Goal: Task Accomplishment & Management: Manage account settings

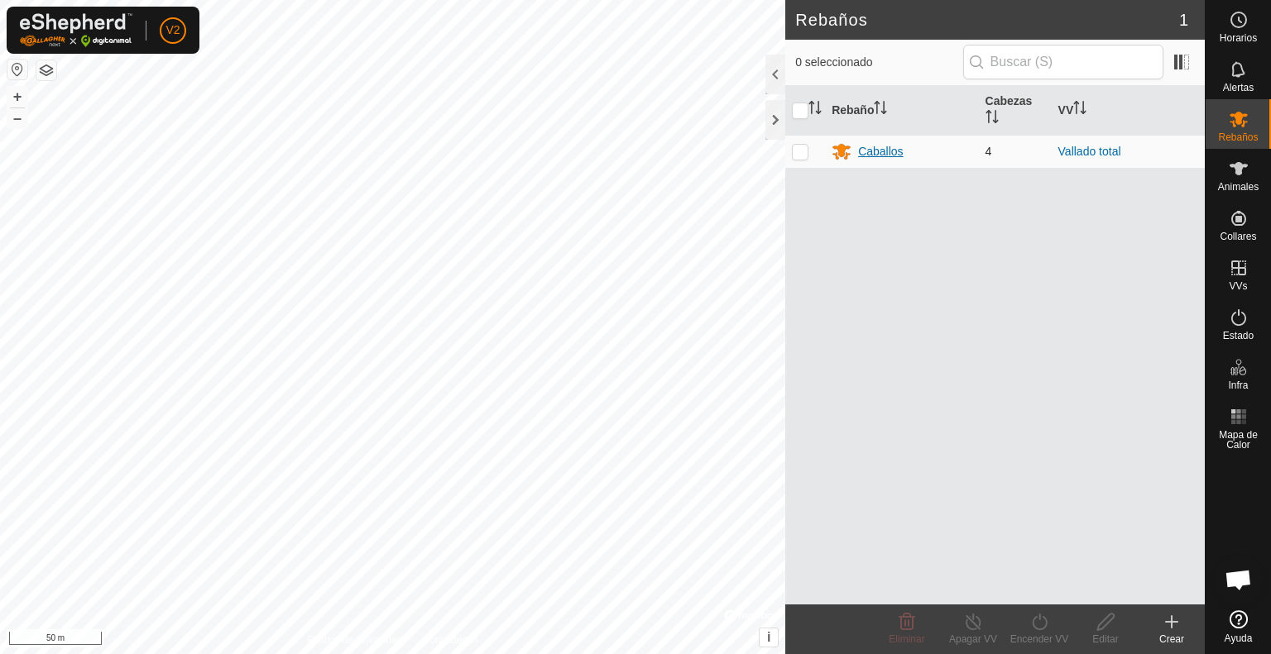
click at [880, 145] on div "Caballos" at bounding box center [880, 151] width 45 height 17
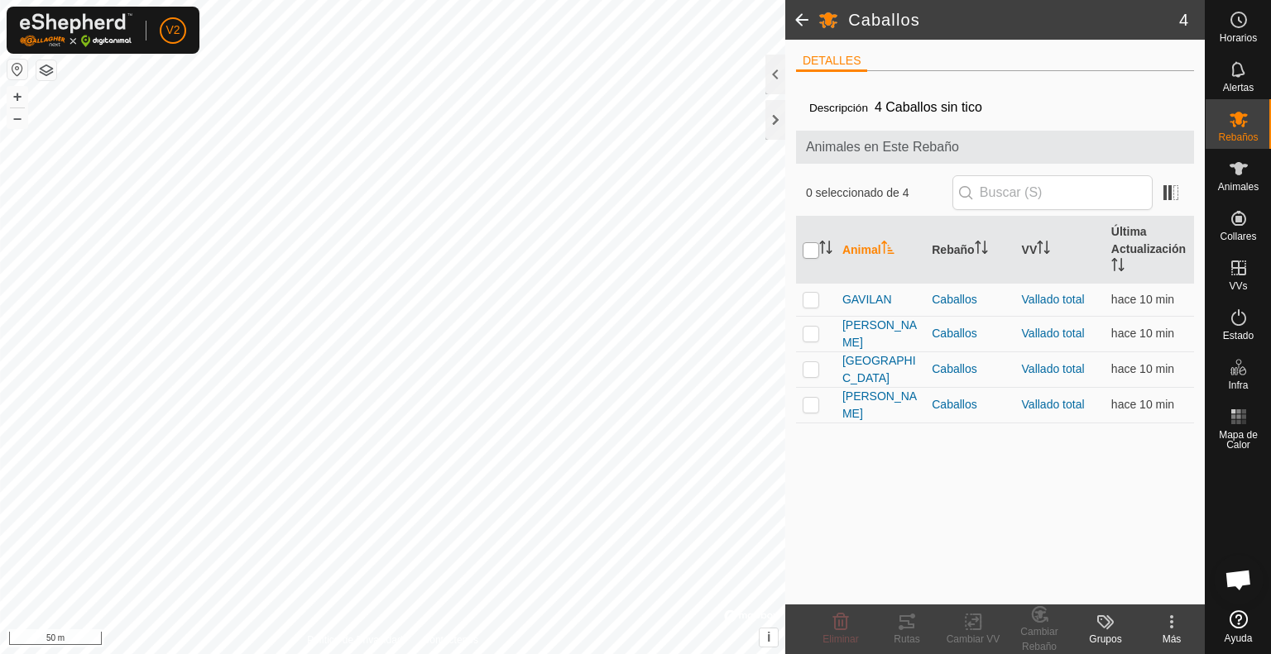
click at [809, 250] on input "checkbox" at bounding box center [811, 250] width 17 height 17
checkbox input "true"
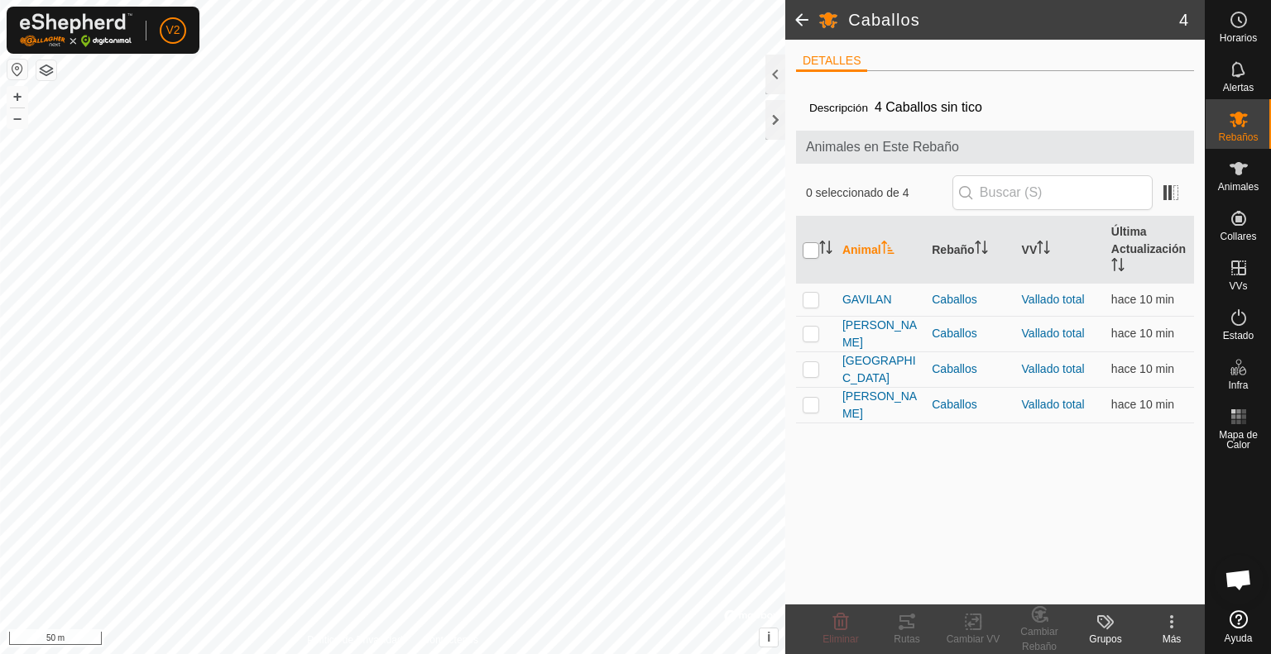
checkbox input "true"
click at [910, 626] on icon at bounding box center [907, 622] width 20 height 20
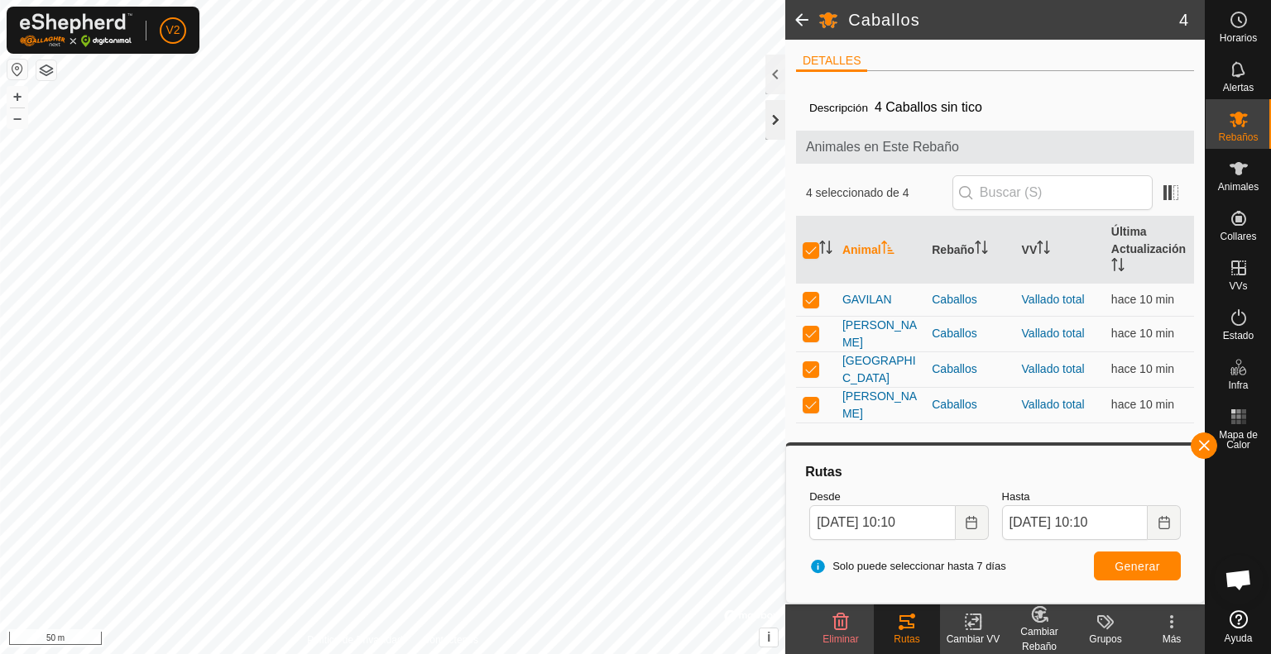
click at [773, 122] on div at bounding box center [775, 120] width 20 height 40
